Goal: Task Accomplishment & Management: Use online tool/utility

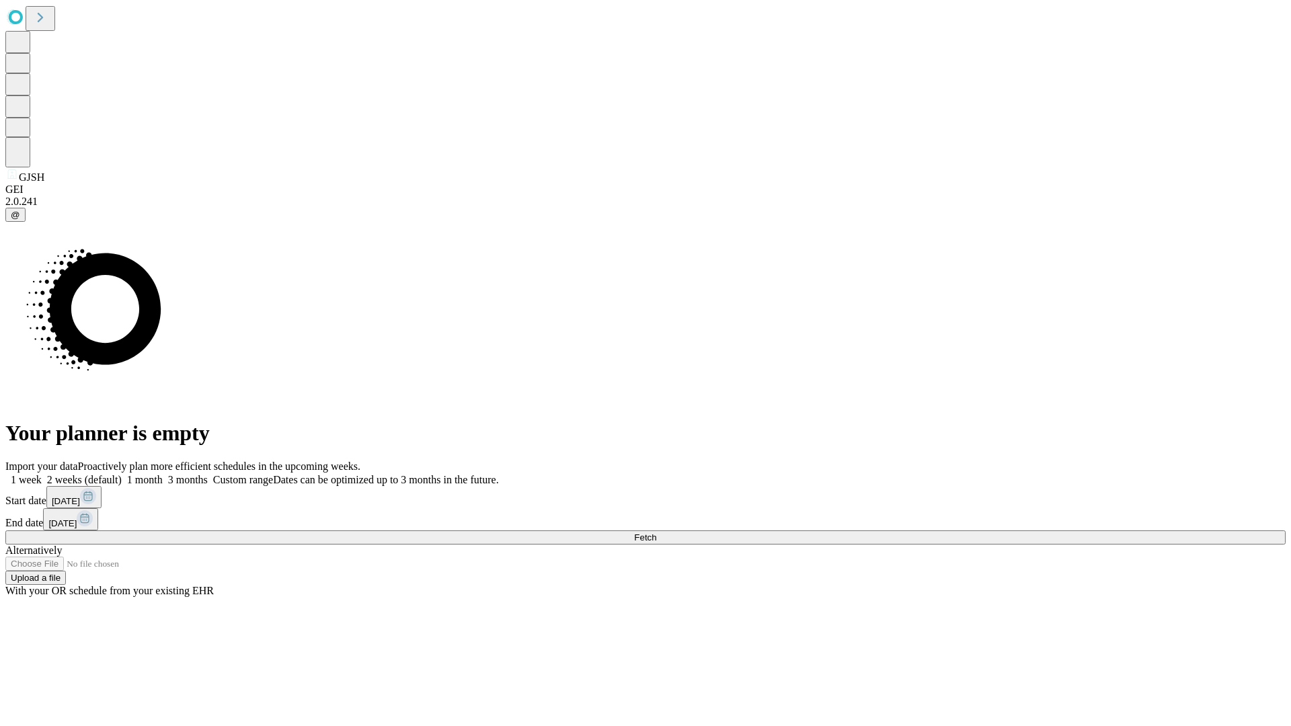
click at [656, 532] on span "Fetch" at bounding box center [645, 537] width 22 height 10
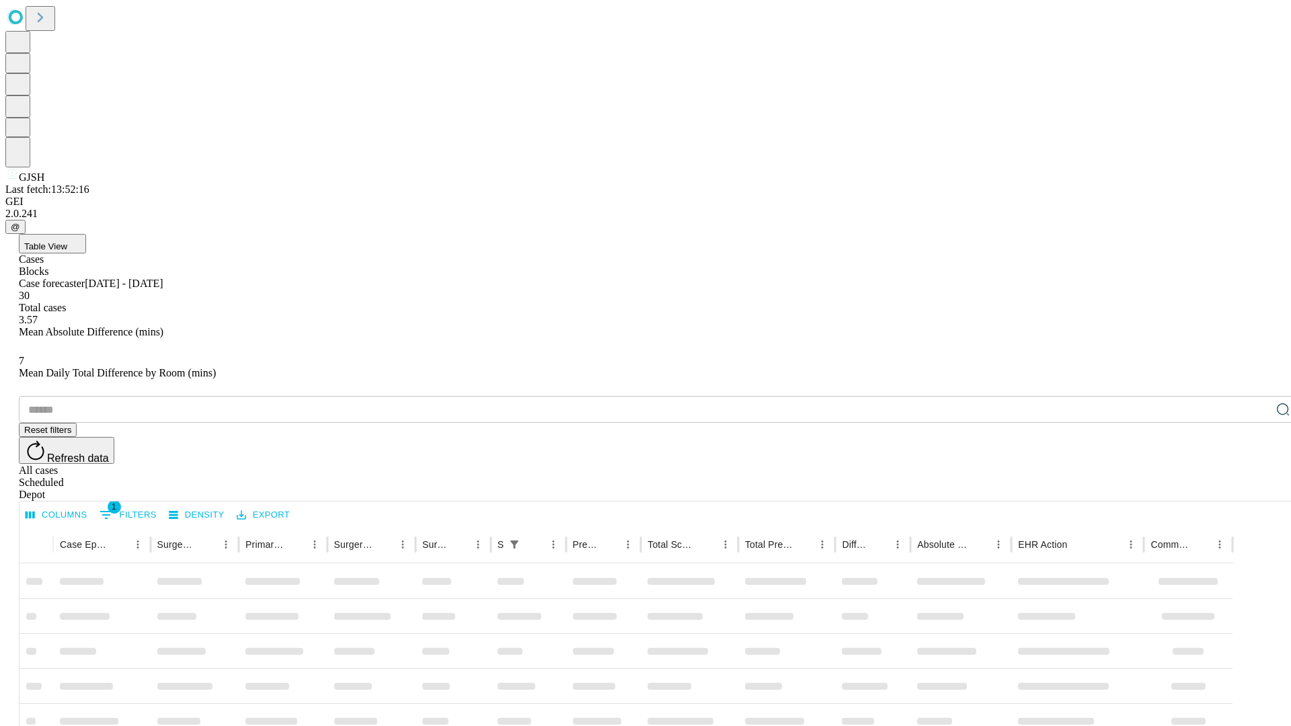
click at [1256, 489] on div "Depot" at bounding box center [659, 495] width 1280 height 12
